Goal: Feedback & Contribution: Contribute content

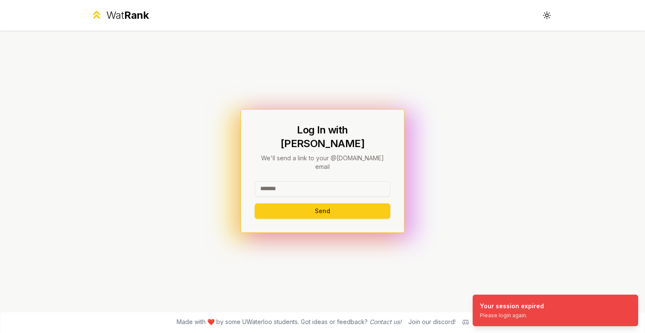
click at [313, 181] on input at bounding box center [323, 188] width 136 height 15
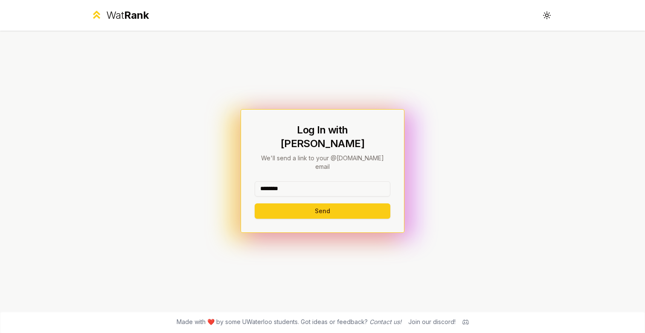
type input "********"
click at [429, 167] on div "Log In with WatIAM We'll send a link to your @uwaterloo.ca email ******** Send" at bounding box center [322, 171] width 491 height 280
click at [327, 203] on button "Send" at bounding box center [323, 210] width 136 height 15
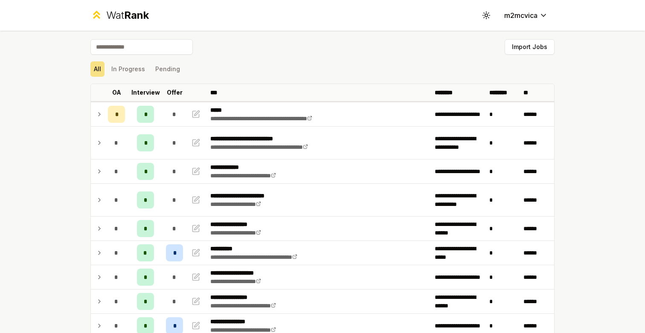
click at [271, 69] on div "All In Progress Pending" at bounding box center [322, 68] width 464 height 15
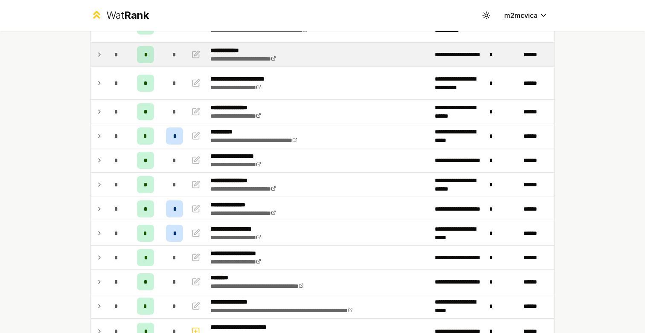
scroll to position [128, 0]
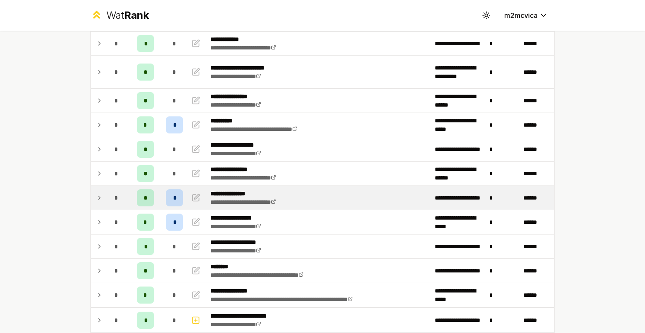
click at [174, 197] on span "*" at bounding box center [174, 198] width 3 height 9
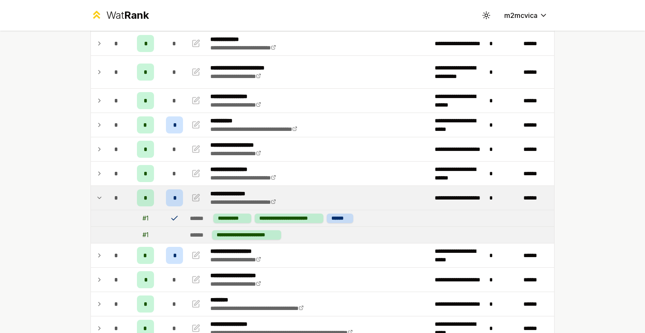
click at [174, 197] on span "*" at bounding box center [174, 198] width 3 height 9
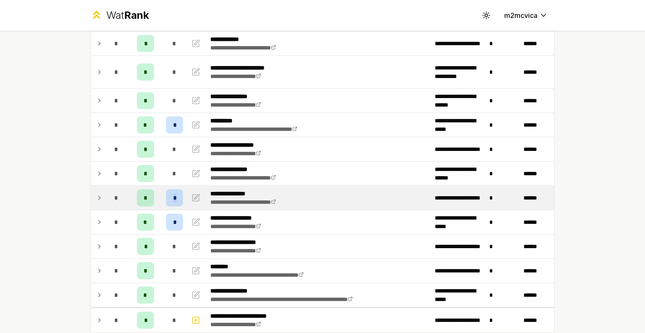
click at [174, 197] on span "*" at bounding box center [174, 198] width 3 height 9
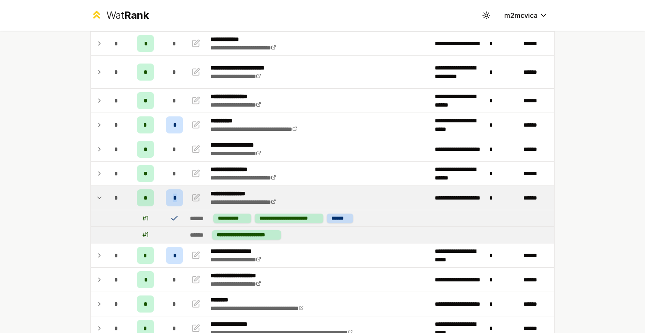
click at [174, 197] on span "*" at bounding box center [174, 198] width 3 height 9
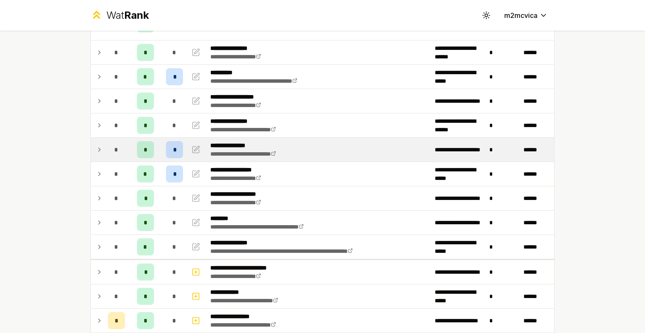
scroll to position [177, 0]
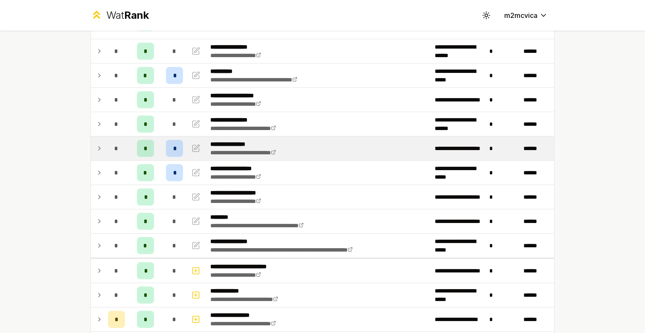
click at [173, 159] on td "*" at bounding box center [174, 148] width 24 height 24
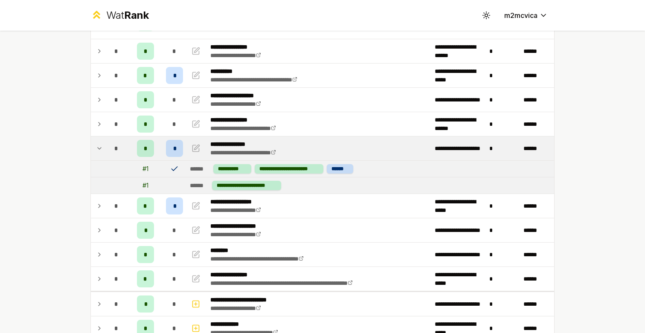
click at [171, 159] on td "*" at bounding box center [174, 148] width 24 height 24
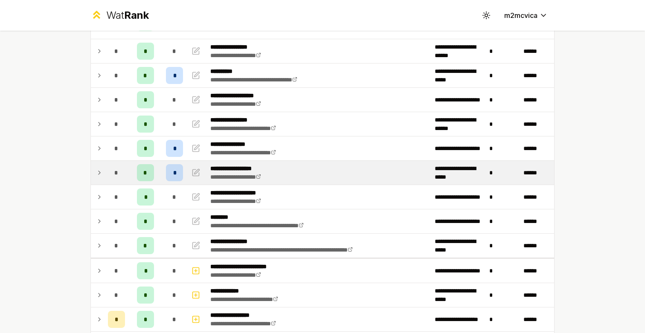
click at [171, 170] on div "*" at bounding box center [174, 172] width 17 height 17
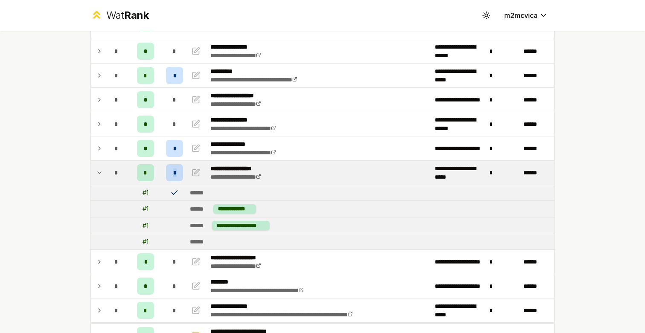
click at [171, 170] on div "*" at bounding box center [174, 172] width 17 height 17
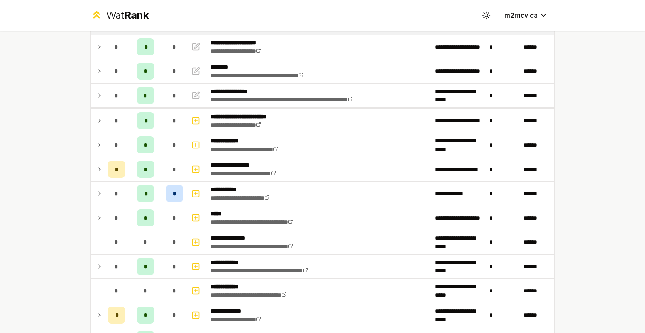
scroll to position [329, 0]
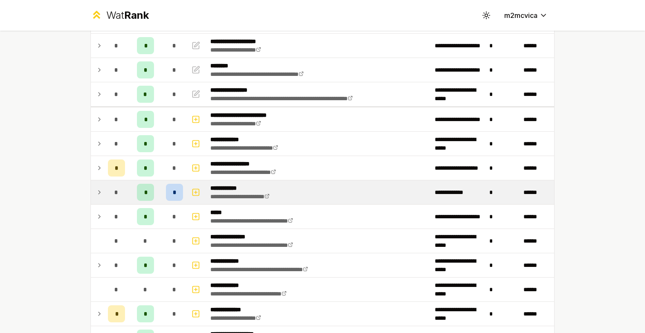
click at [168, 193] on div "*" at bounding box center [174, 192] width 17 height 17
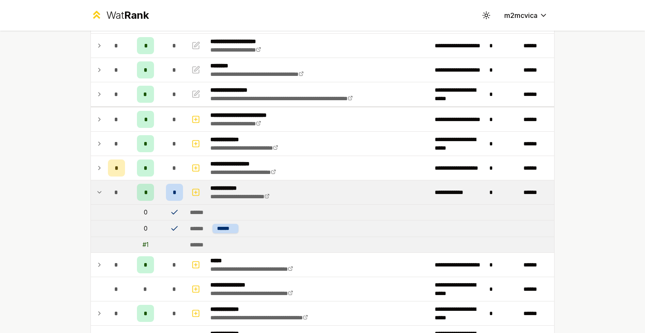
click at [173, 193] on span "*" at bounding box center [175, 192] width 4 height 9
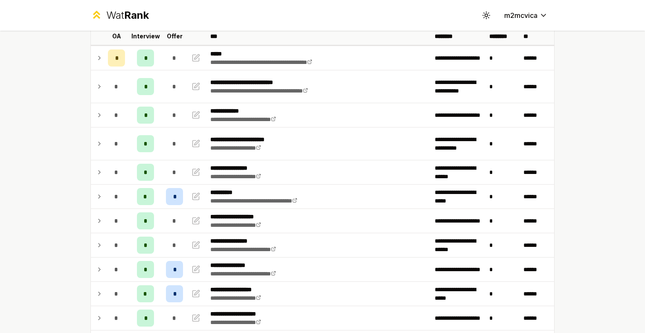
scroll to position [60, 0]
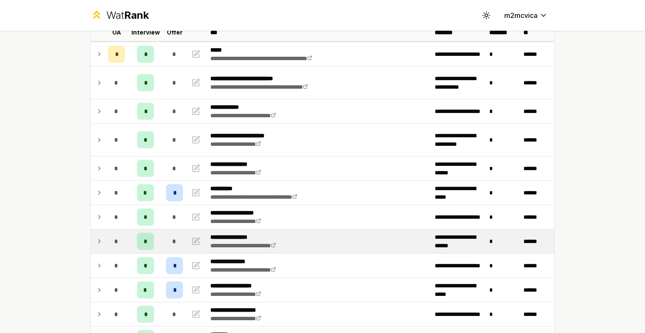
click at [171, 240] on div "*" at bounding box center [174, 241] width 17 height 17
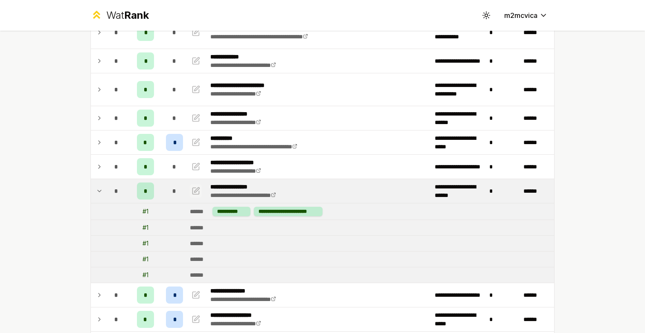
scroll to position [83, 0]
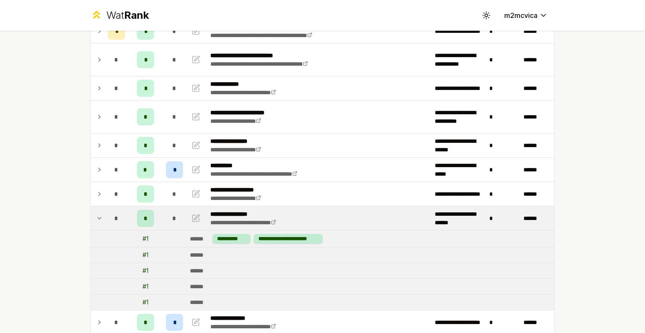
click at [162, 214] on td "*" at bounding box center [174, 218] width 24 height 24
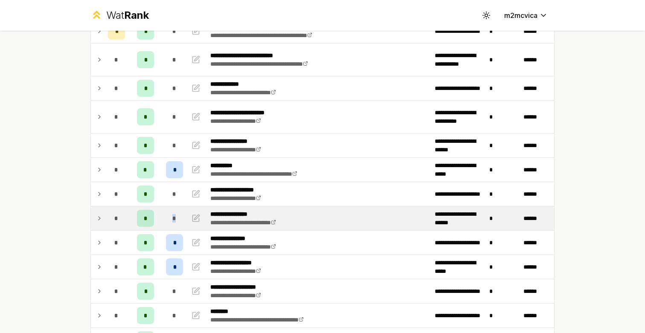
click at [162, 214] on td "*" at bounding box center [174, 218] width 24 height 24
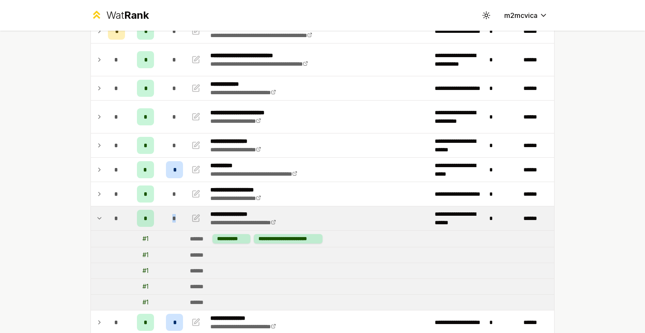
click at [174, 216] on span "*" at bounding box center [174, 218] width 4 height 9
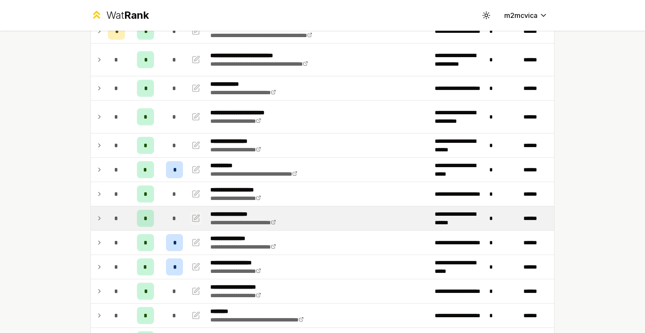
click at [193, 216] on icon "button" at bounding box center [196, 218] width 6 height 6
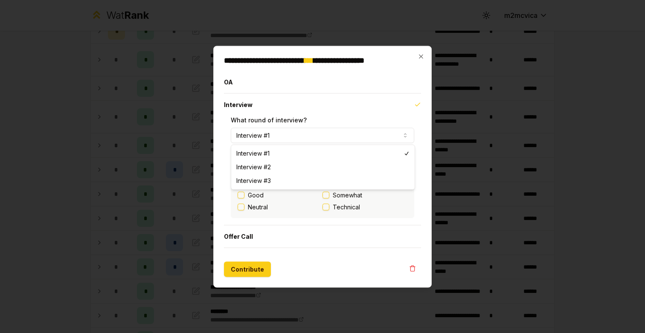
click at [275, 132] on button "Interview #1" at bounding box center [322, 134] width 183 height 15
select select "*"
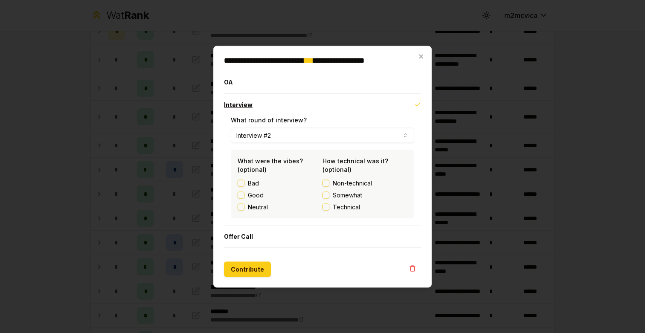
click at [329, 107] on button "Interview" at bounding box center [322, 104] width 197 height 22
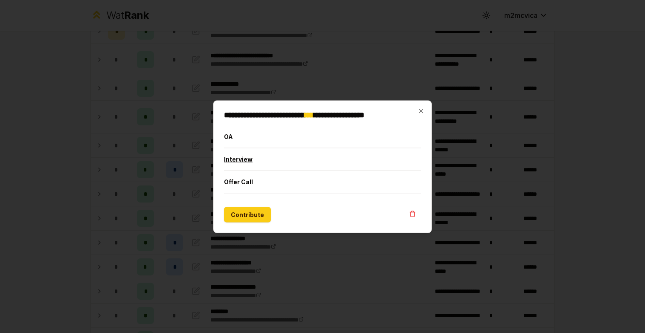
click at [283, 160] on button "Interview" at bounding box center [322, 159] width 197 height 22
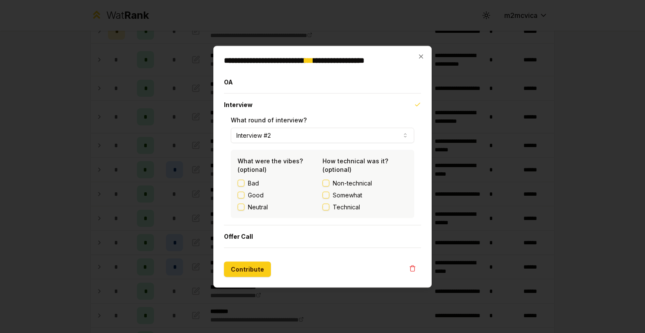
click at [325, 194] on button "Somewhat" at bounding box center [325, 194] width 7 height 7
click at [325, 206] on button "Technical" at bounding box center [325, 206] width 7 height 7
click at [245, 272] on button "Contribute" at bounding box center [247, 268] width 47 height 15
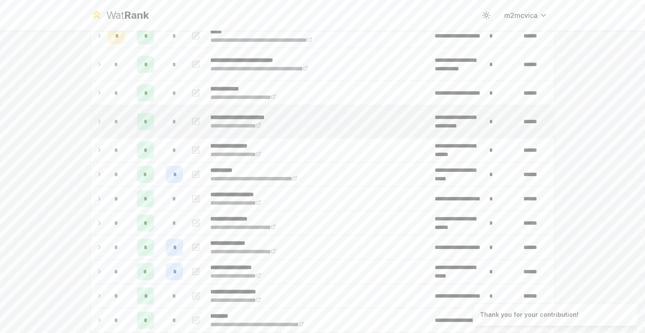
scroll to position [86, 0]
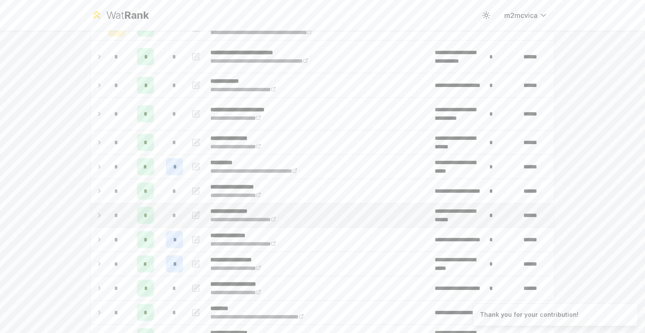
click at [174, 211] on span "*" at bounding box center [174, 215] width 4 height 9
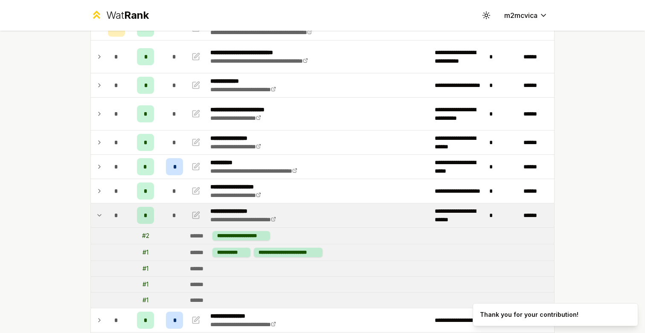
click at [171, 211] on div "*" at bounding box center [174, 215] width 17 height 17
